Goal: Information Seeking & Learning: Learn about a topic

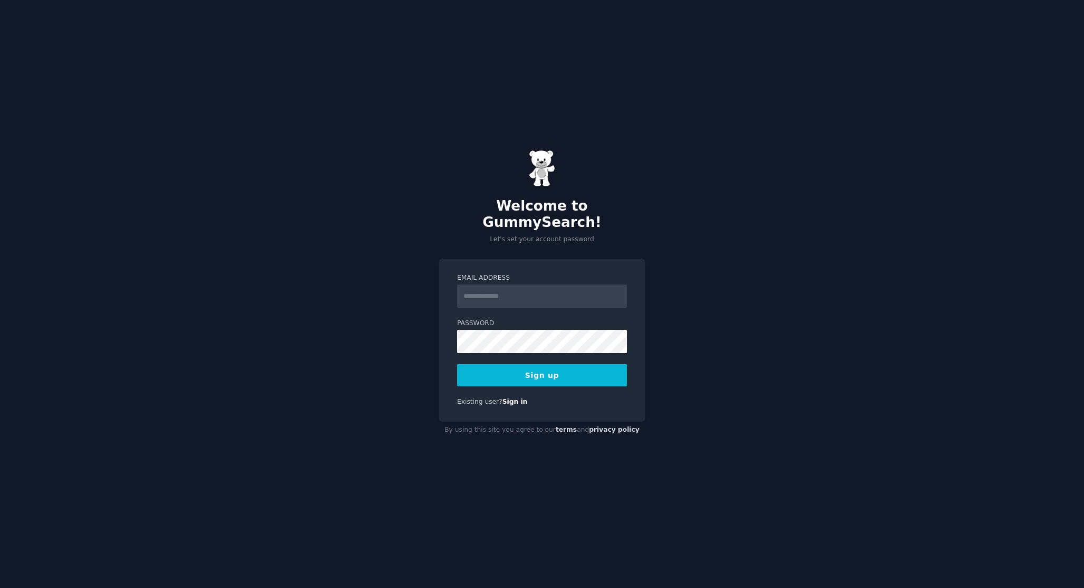
click at [525, 288] on input "Email Address" at bounding box center [542, 295] width 170 height 23
click at [516, 285] on input "Email Address" at bounding box center [542, 295] width 170 height 23
type input "**********"
drag, startPoint x: 555, startPoint y: 289, endPoint x: 433, endPoint y: 286, distance: 122.4
click at [433, 286] on div "**********" at bounding box center [542, 294] width 1084 height 588
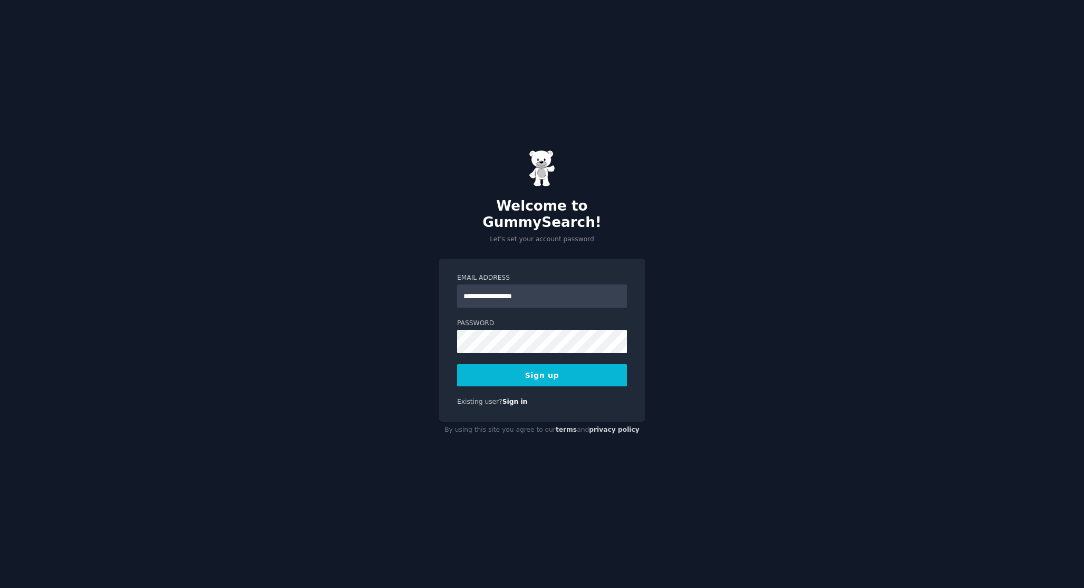
click at [484, 354] on form "**********" at bounding box center [542, 329] width 170 height 113
click at [486, 364] on button "Sign up" at bounding box center [542, 375] width 170 height 22
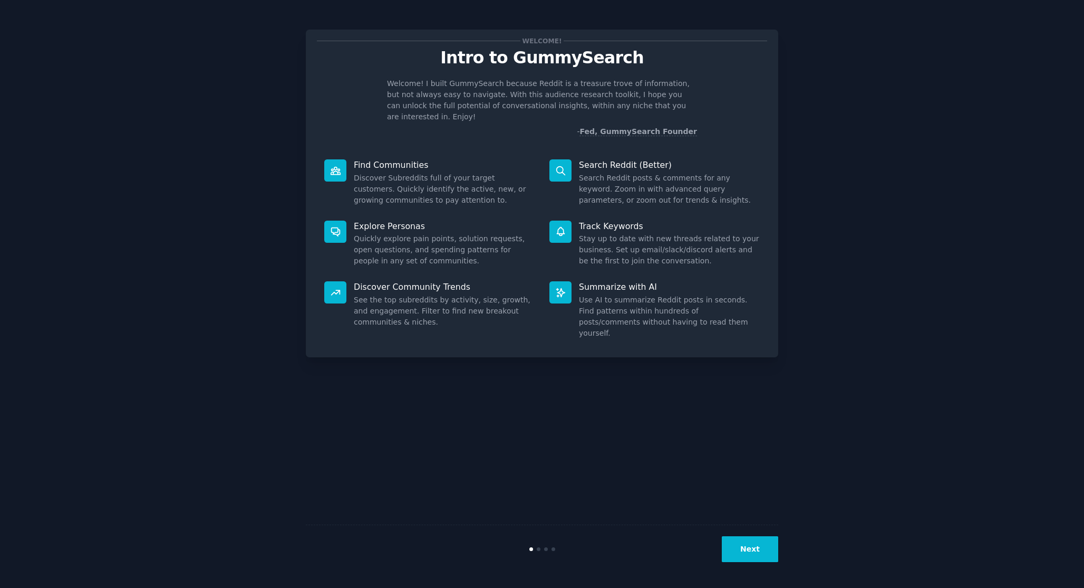
click at [344, 164] on div at bounding box center [335, 170] width 22 height 22
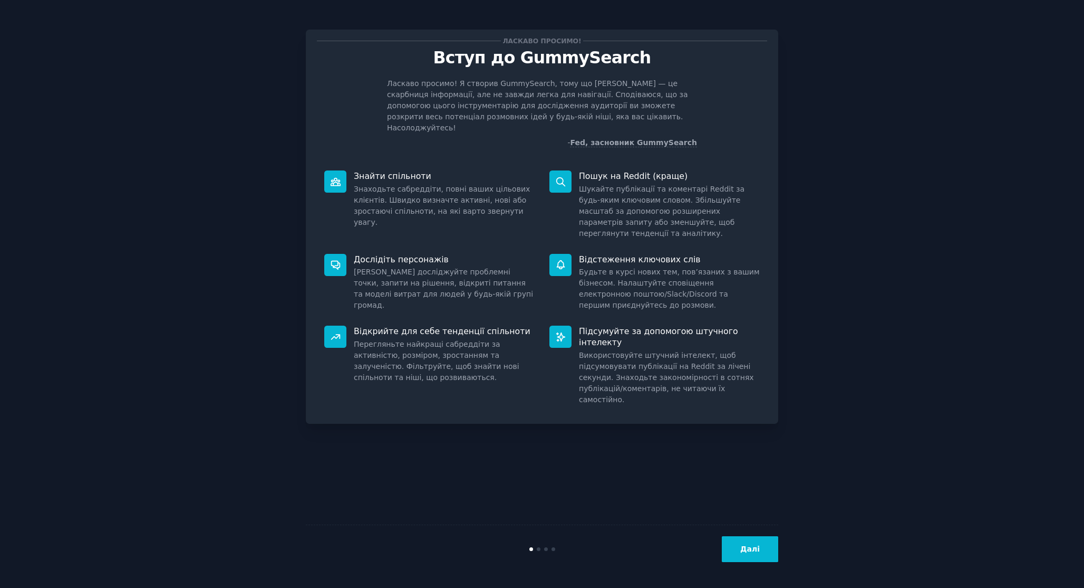
click at [747, 548] on font "Далі" at bounding box center [750, 548] width 20 height 8
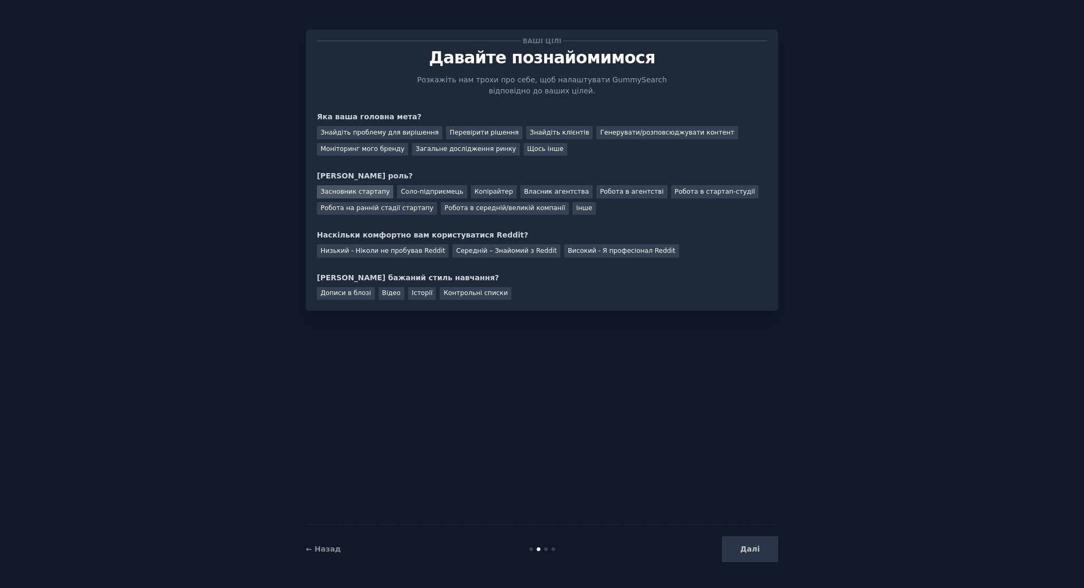
click at [354, 191] on font "Засновник стартапу" at bounding box center [355, 191] width 69 height 7
click at [397, 131] on font "Знайдіть проблему для вирішення" at bounding box center [380, 132] width 118 height 7
click at [753, 549] on div "Далі" at bounding box center [700, 549] width 158 height 26
click at [747, 548] on div "Далі" at bounding box center [700, 549] width 158 height 26
click at [345, 292] on font "Дописи в блозі" at bounding box center [346, 292] width 51 height 7
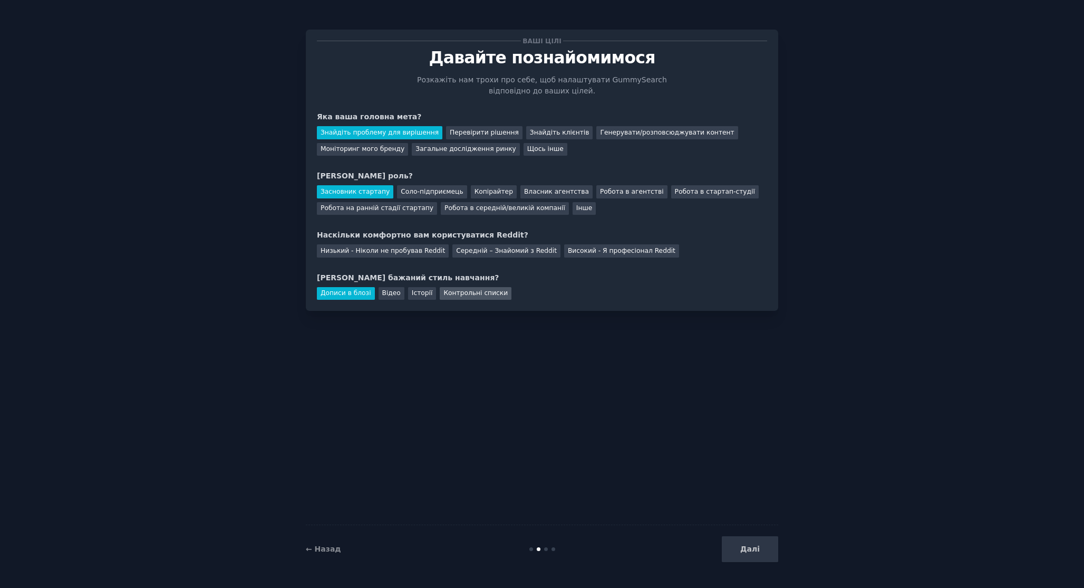
click at [448, 291] on font "Контрольні списки" at bounding box center [476, 292] width 64 height 7
click at [400, 253] on font "Низький - Ніколи не пробував Reddit" at bounding box center [383, 250] width 124 height 7
click at [763, 536] on button "Далі" at bounding box center [750, 549] width 56 height 26
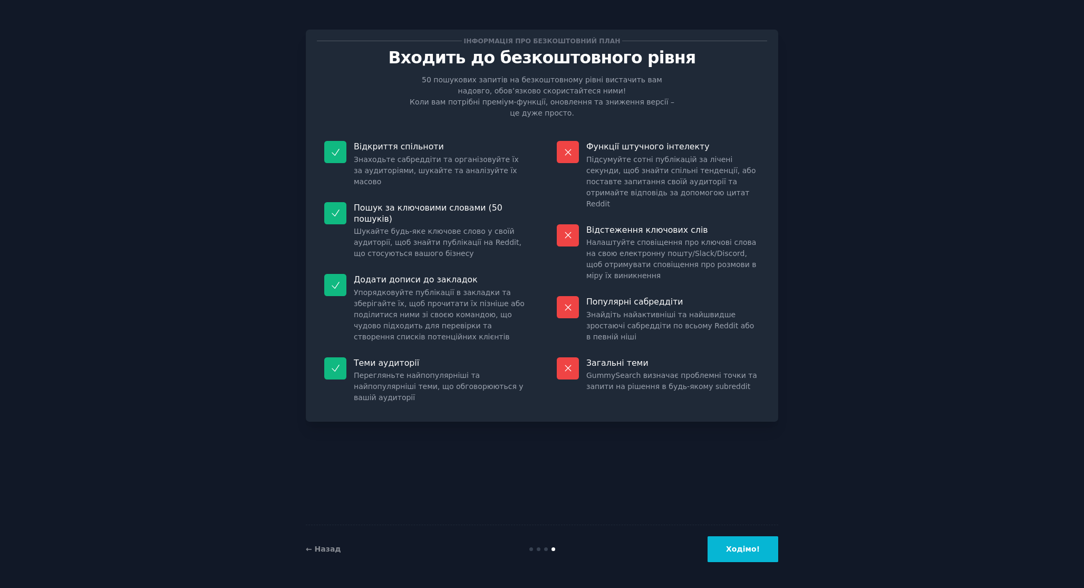
click at [736, 562] on div "← Назад Ходімо!" at bounding box center [542, 548] width 473 height 49
click at [740, 552] on font "Ходімо!" at bounding box center [743, 548] width 34 height 8
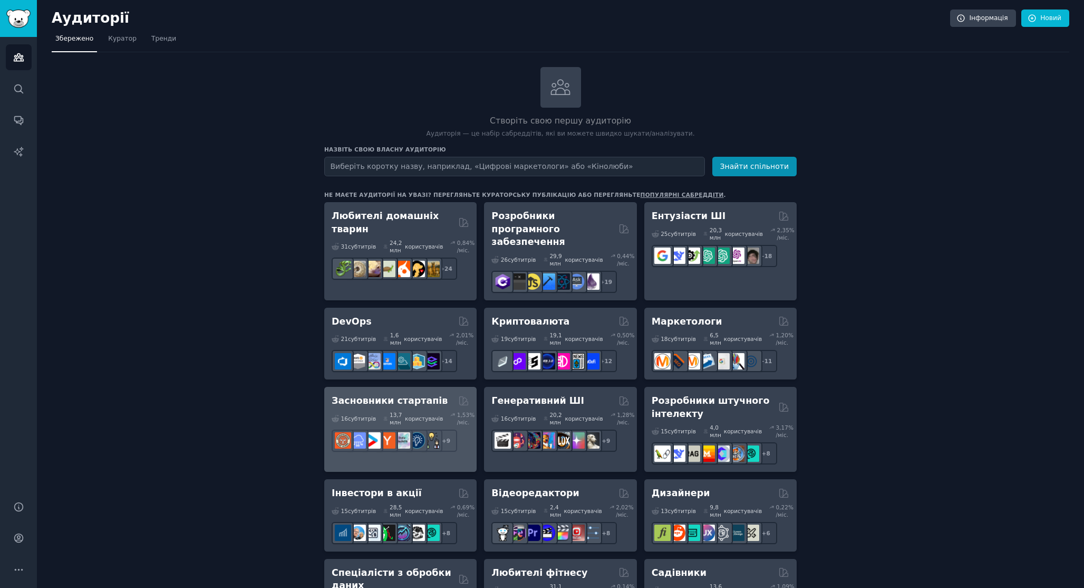
click at [400, 398] on font "Засновники стартапів" at bounding box center [390, 400] width 116 height 11
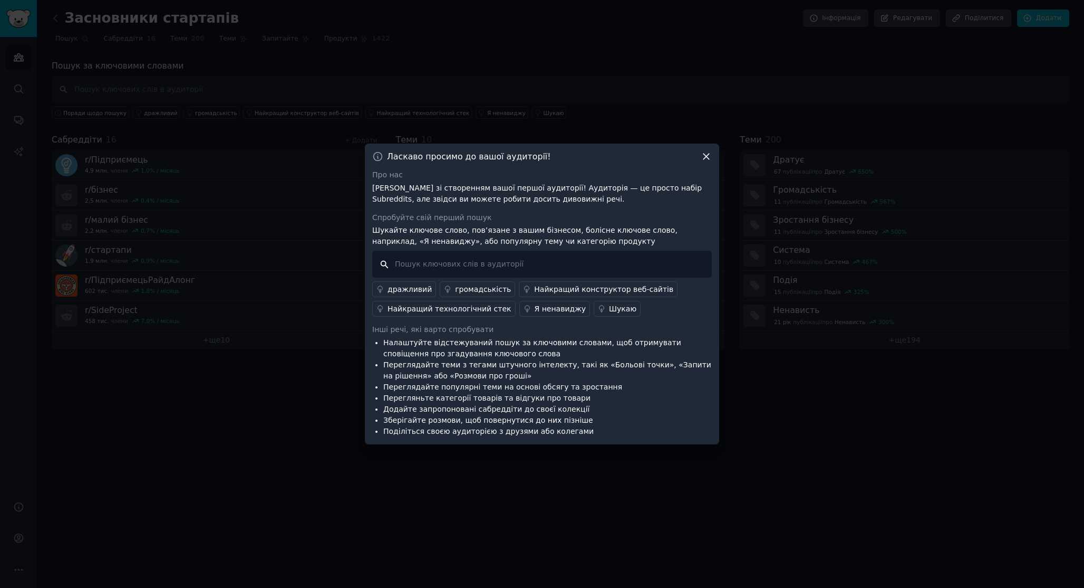
click at [437, 262] on input "text" at bounding box center [542, 264] width 340 height 27
type input "v"
type input "micro saas"
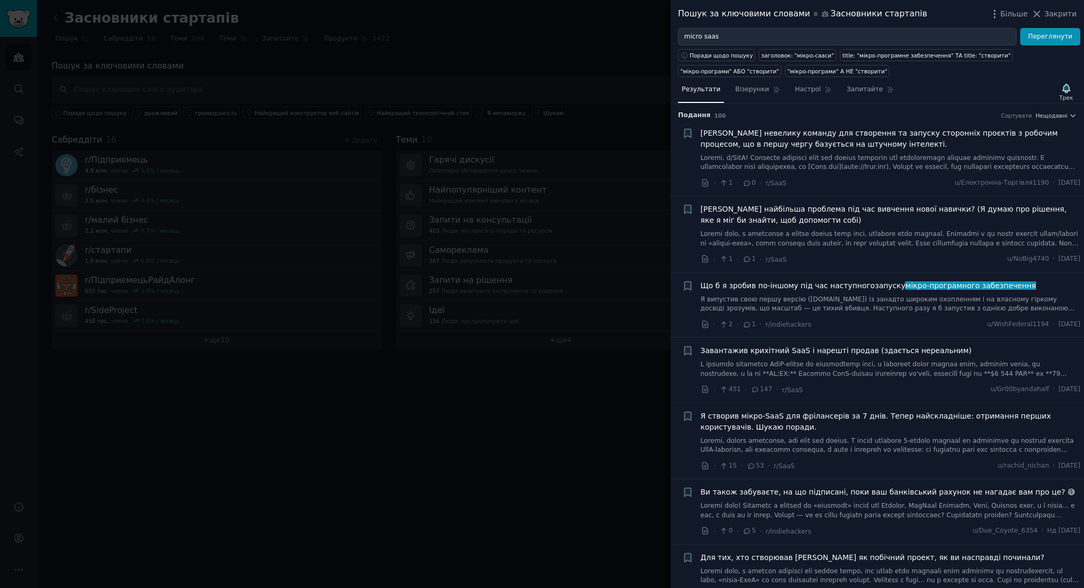
click at [887, 351] on font "Завантажив крихітний SaaS і нарешті продав (здається нереальним)" at bounding box center [836, 350] width 271 height 8
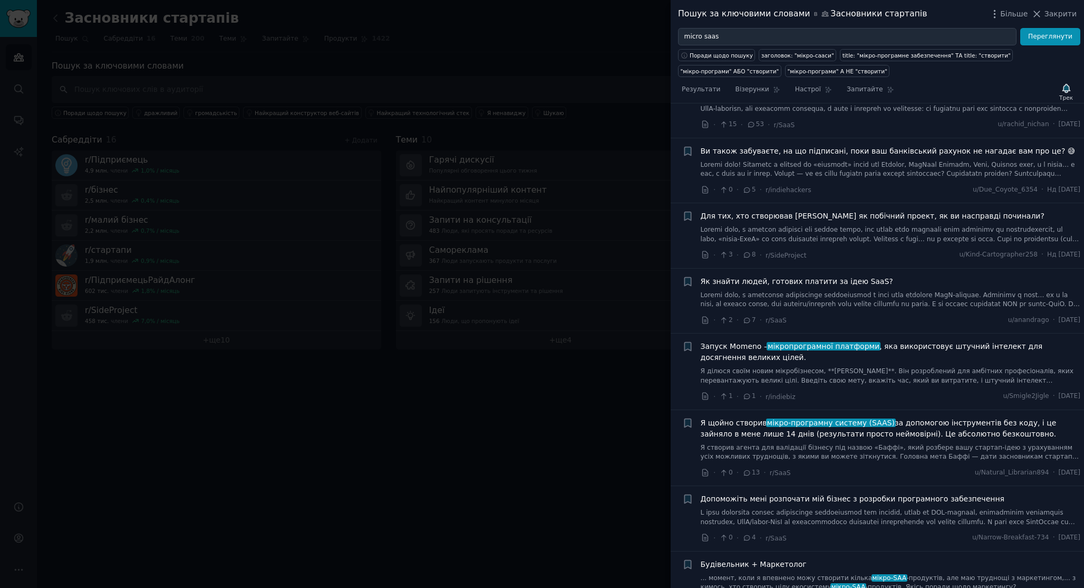
scroll to position [1020, 0]
click at [818, 418] on font "за допомогою інструментів без коду, і це зайняло в мене лише 14 днів (результат…" at bounding box center [879, 426] width 356 height 20
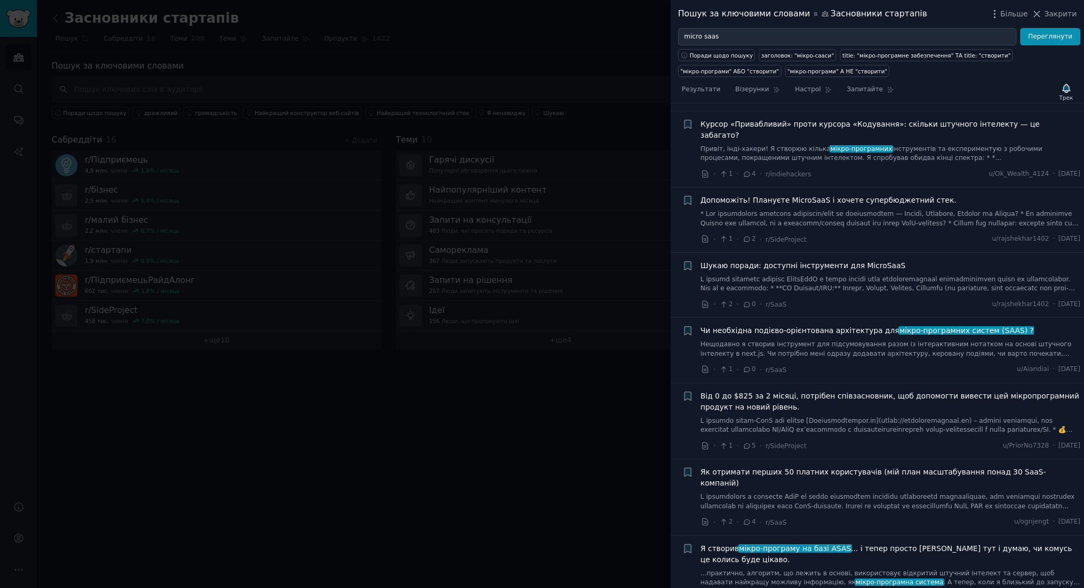
scroll to position [2482, 0]
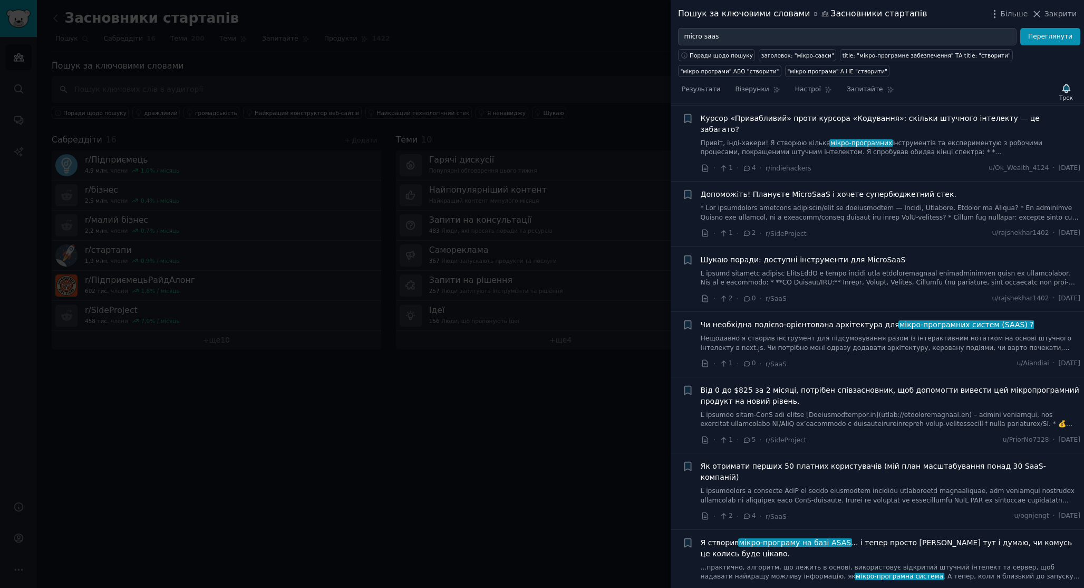
click at [766, 386] on font "Від 0 до $825 за 2 місяці, потрібен співзасновник, щоб допомогти вивести цей мі…" at bounding box center [890, 396] width 379 height 20
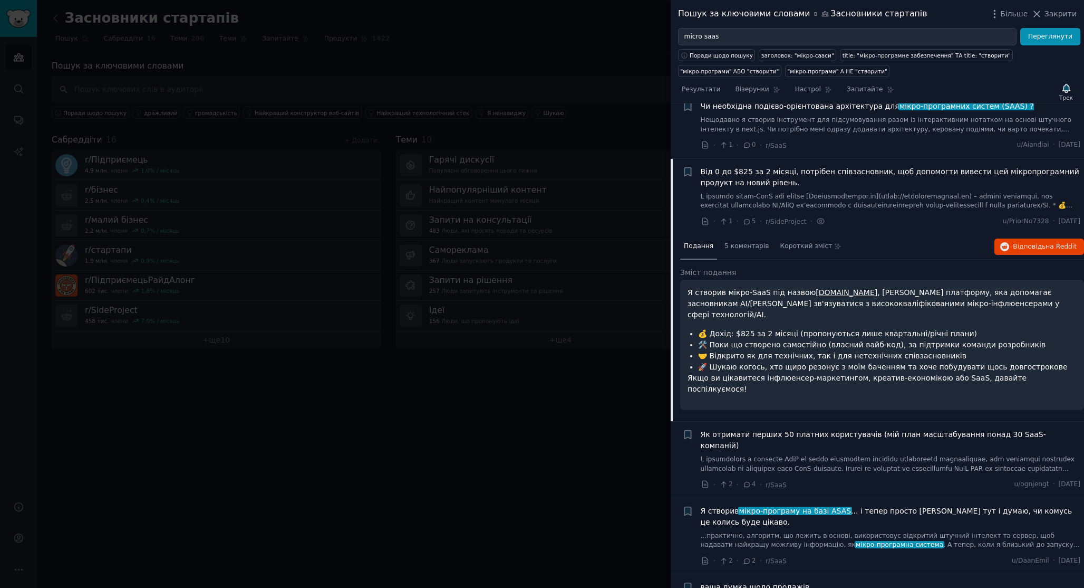
scroll to position [2484, 0]
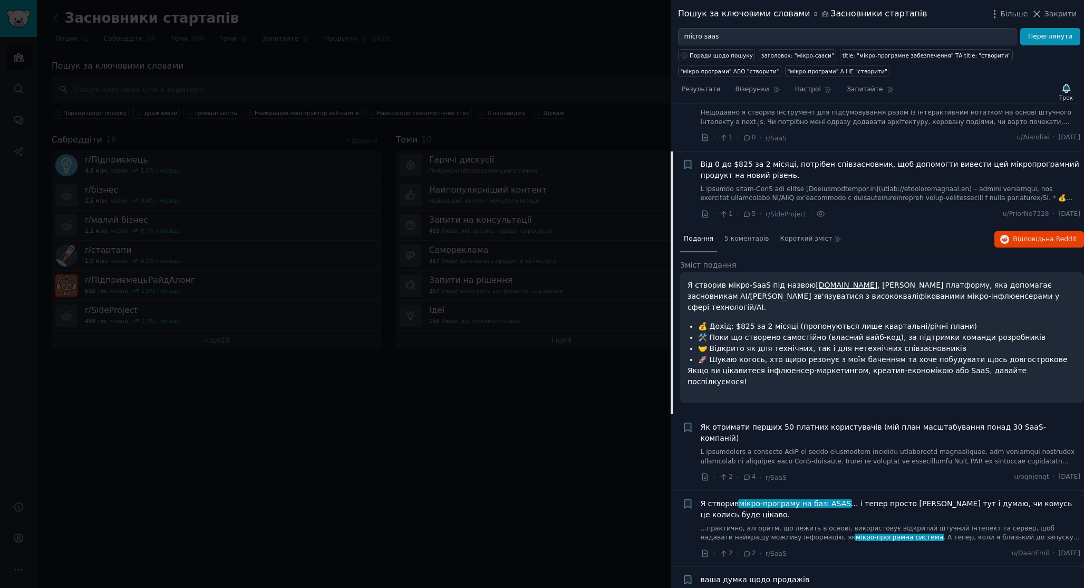
click at [817, 422] on font "Як отримати перших 50 платних користувачів (мій план масштабування понад 30 Saa…" at bounding box center [873, 432] width 345 height 20
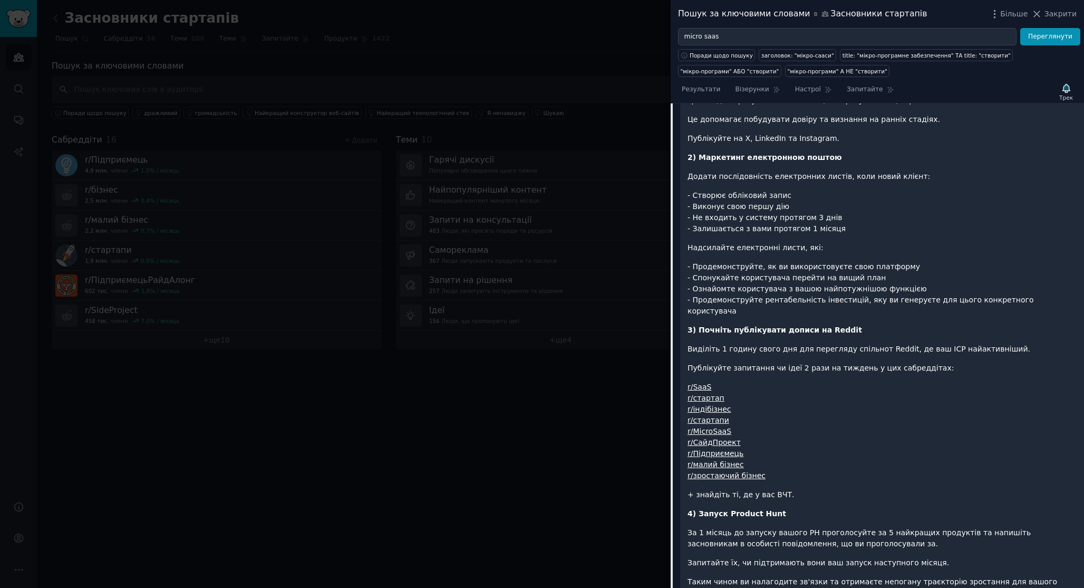
scroll to position [2903, 0]
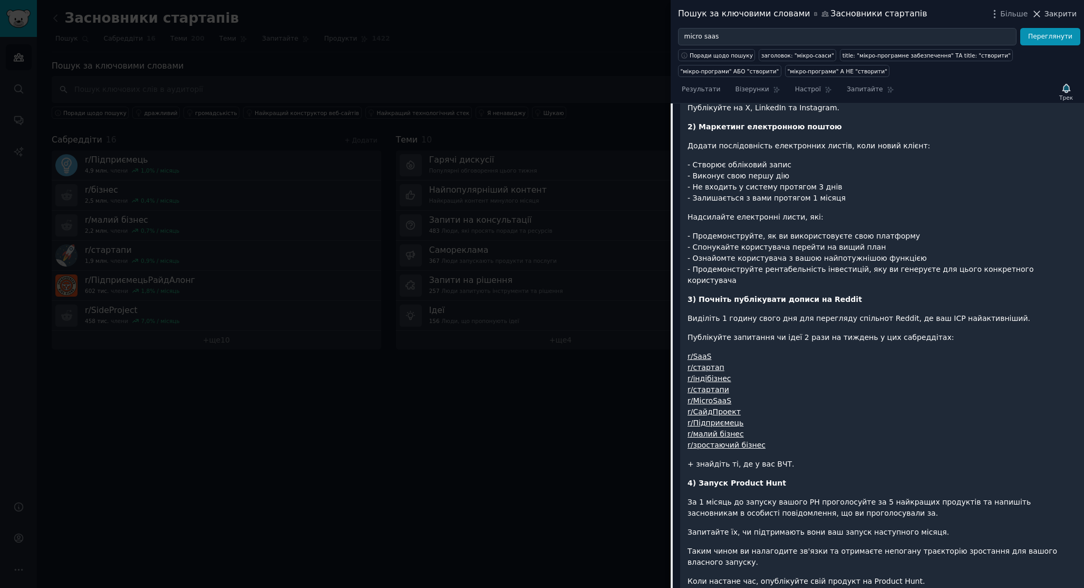
click at [1052, 14] on font "Закрити" at bounding box center [1061, 13] width 32 height 8
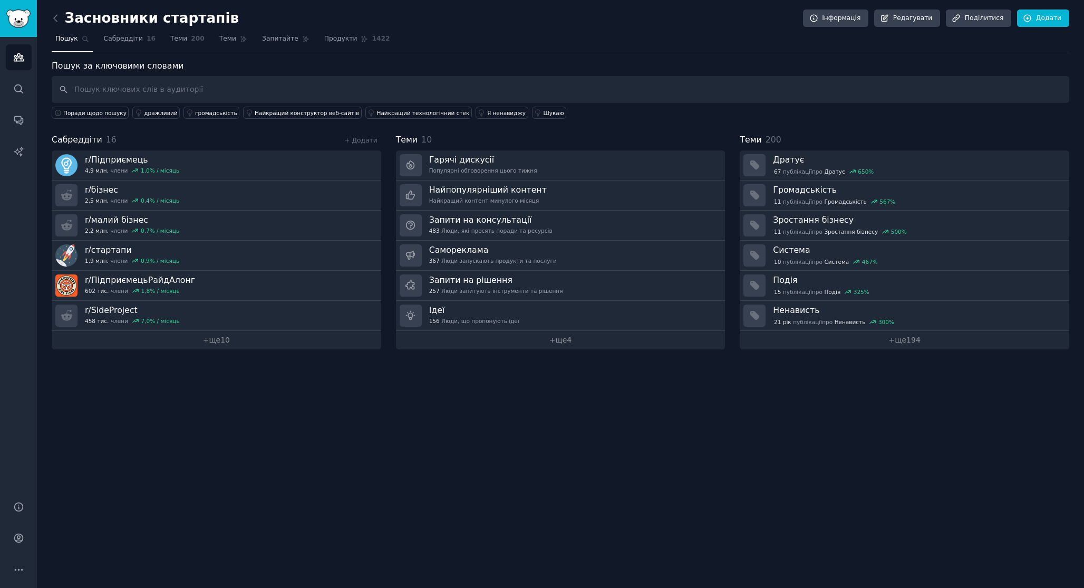
click at [457, 453] on div "Засновники стартапів Інформація Редагувати Поділитися Додати Пошук Сабреддіти 1…" at bounding box center [560, 294] width 1047 height 588
